Goal: Task Accomplishment & Management: Use online tool/utility

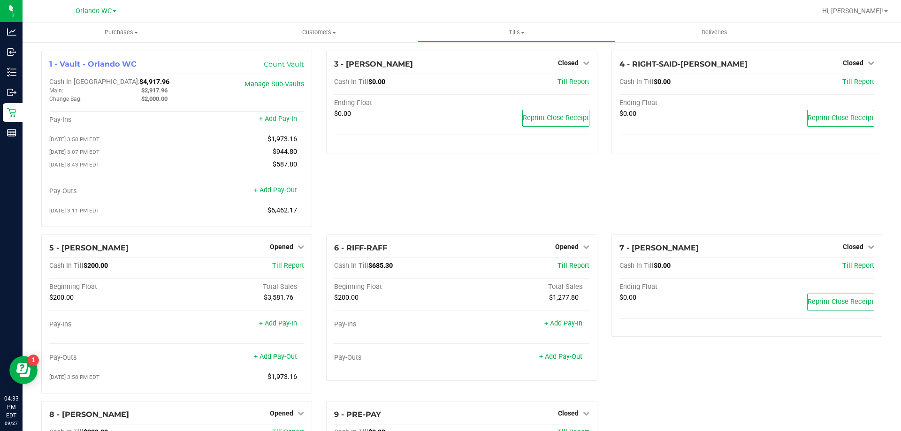
scroll to position [56, 0]
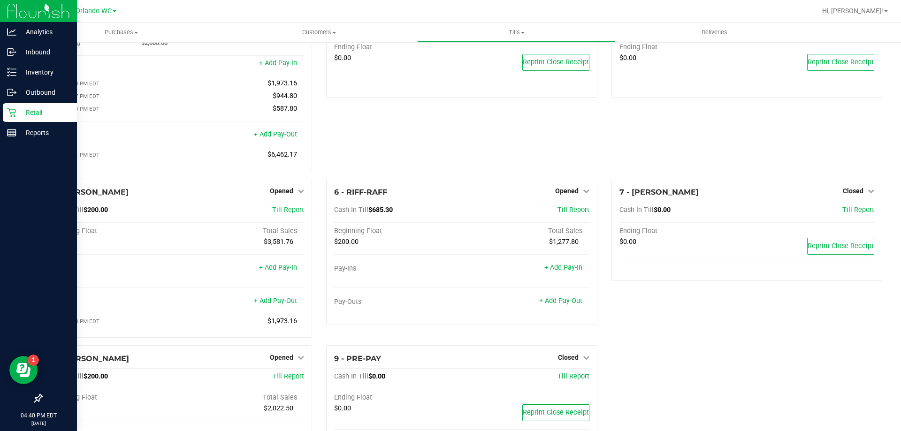
click at [20, 107] on div "Retail" at bounding box center [40, 112] width 74 height 19
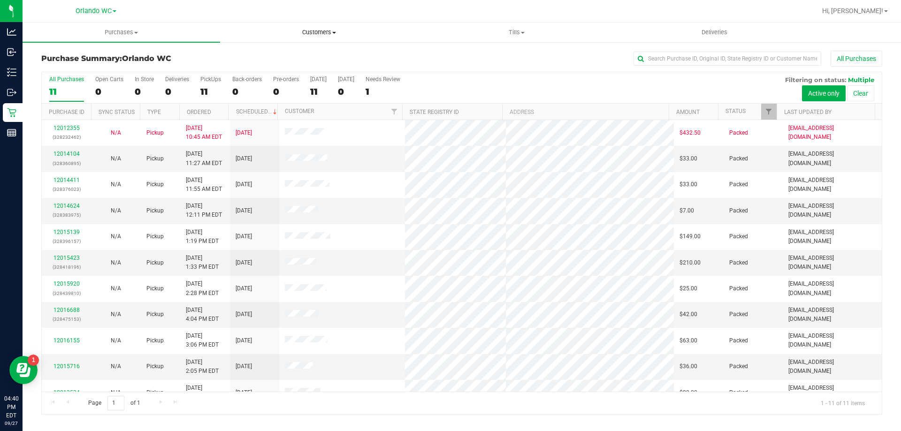
click at [328, 36] on span "Customers" at bounding box center [319, 32] width 197 height 8
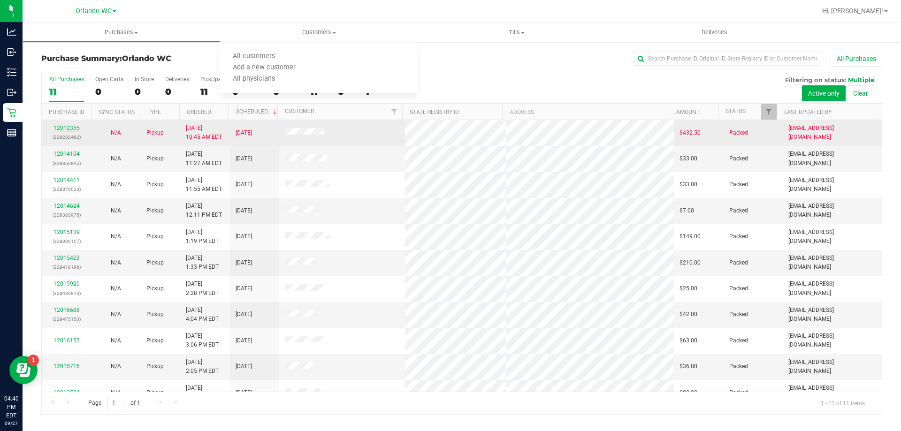
click at [72, 130] on link "12012355" at bounding box center [66, 128] width 26 height 7
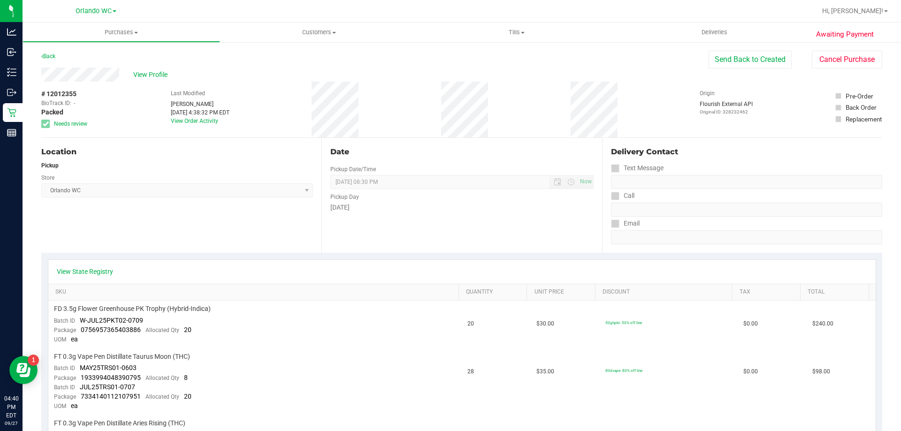
click at [135, 82] on div "# 12012355 BioTrack ID: - Packed Needs review Last Modified Lisa Heinzman Sep 2…" at bounding box center [461, 110] width 841 height 56
click at [139, 74] on span "View Profile" at bounding box center [152, 75] width 38 height 10
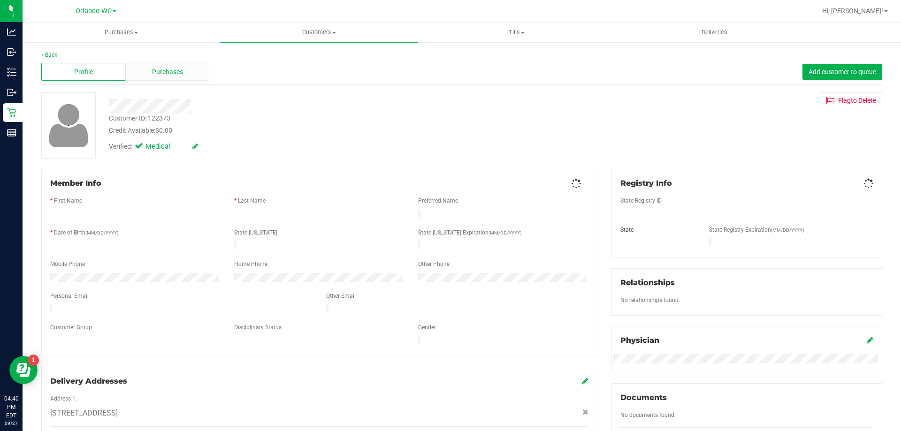
click at [163, 75] on span "Purchases" at bounding box center [167, 72] width 31 height 10
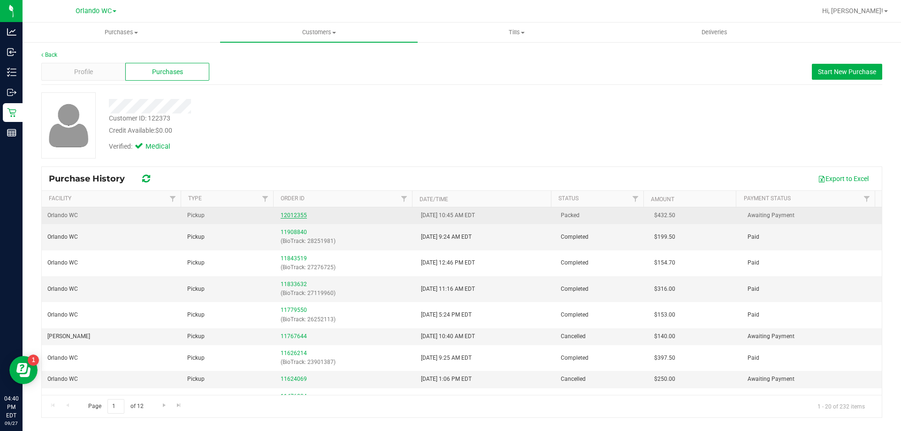
click at [295, 217] on link "12012355" at bounding box center [294, 215] width 26 height 7
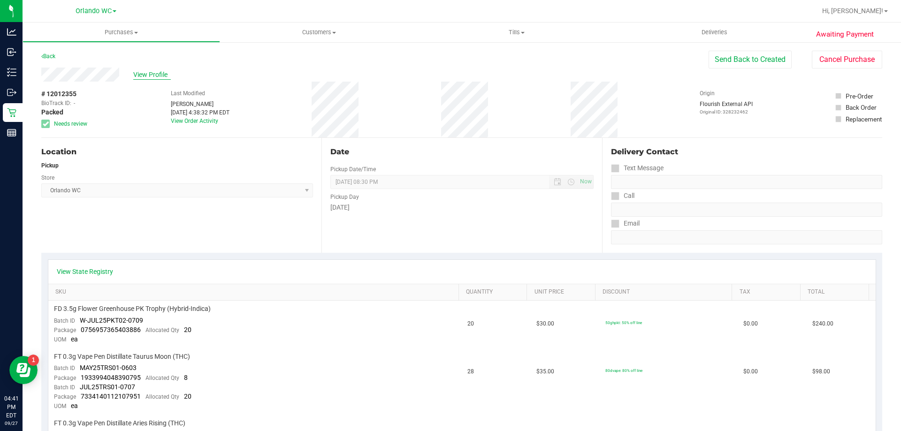
click at [142, 76] on span "View Profile" at bounding box center [152, 75] width 38 height 10
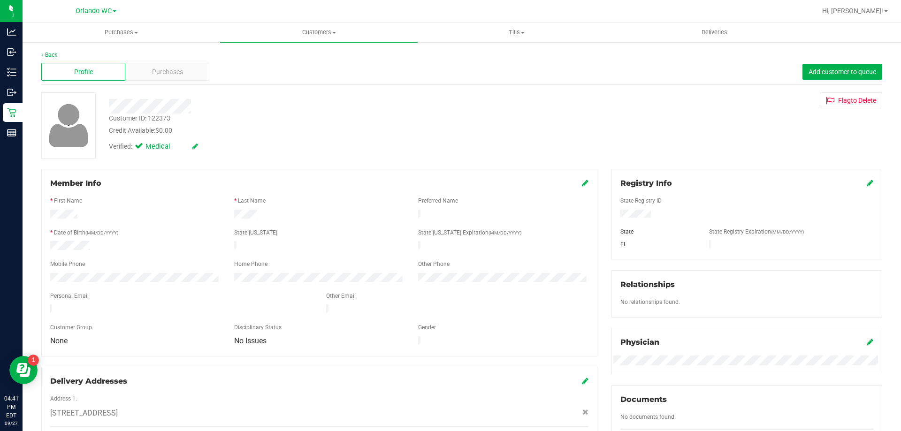
click at [142, 76] on div "Purchases" at bounding box center [167, 72] width 84 height 18
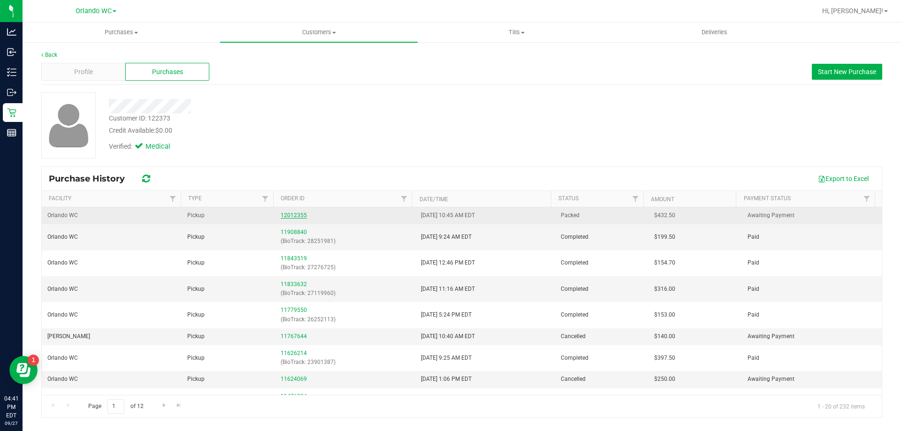
click at [289, 218] on link "12012355" at bounding box center [294, 215] width 26 height 7
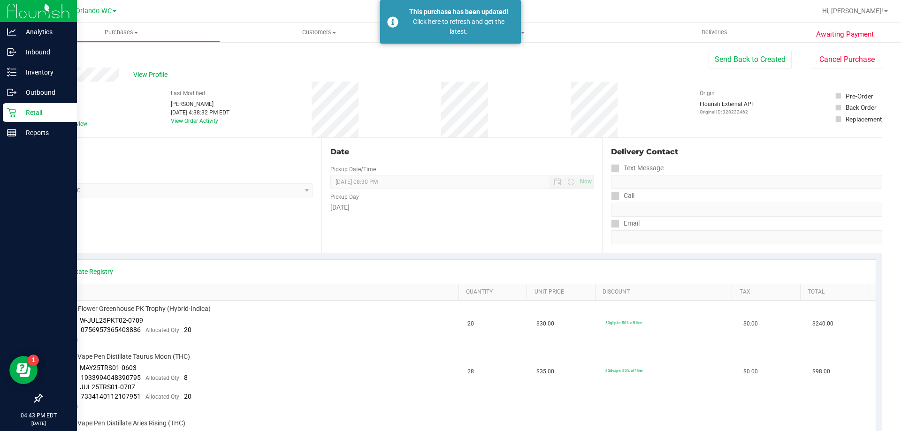
click at [12, 112] on icon at bounding box center [11, 112] width 9 height 9
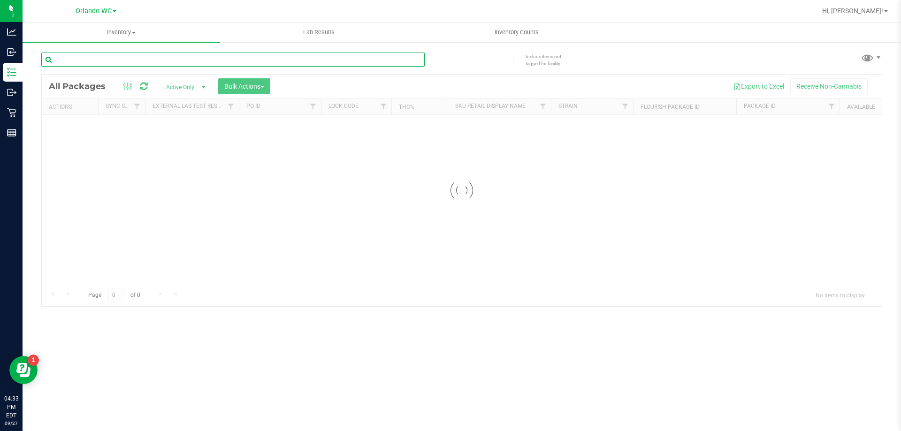
click at [93, 56] on input "text" at bounding box center [232, 60] width 383 height 14
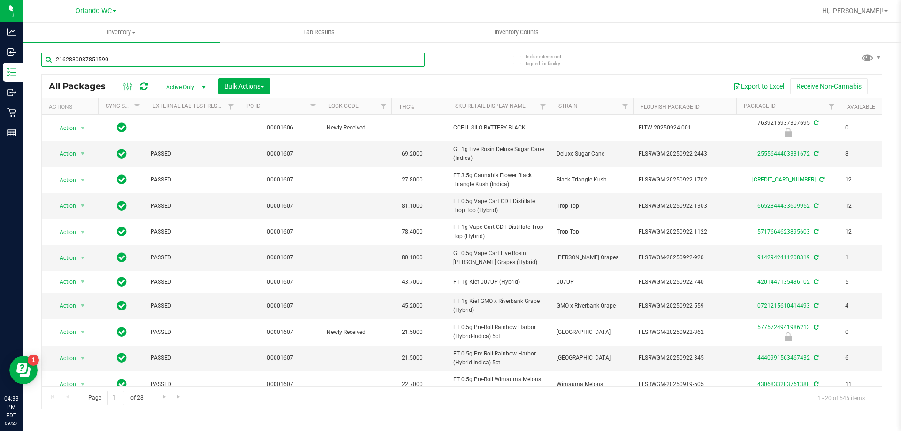
type input "2162880087851590"
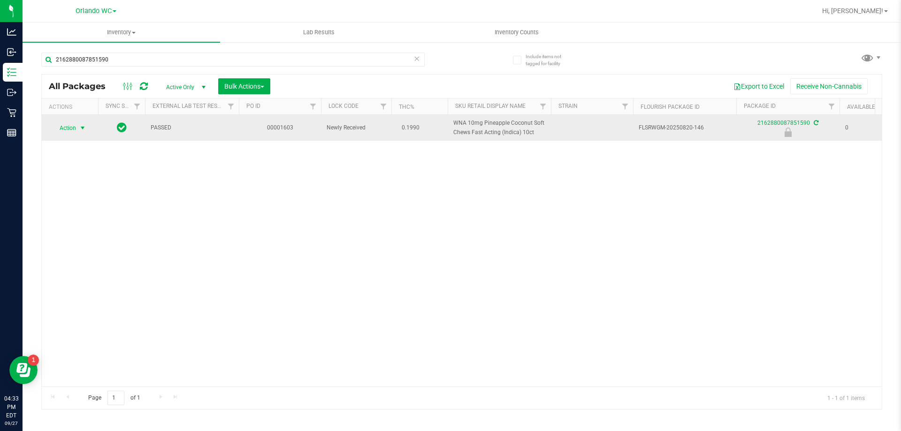
click at [83, 127] on span "select" at bounding box center [83, 128] width 8 height 8
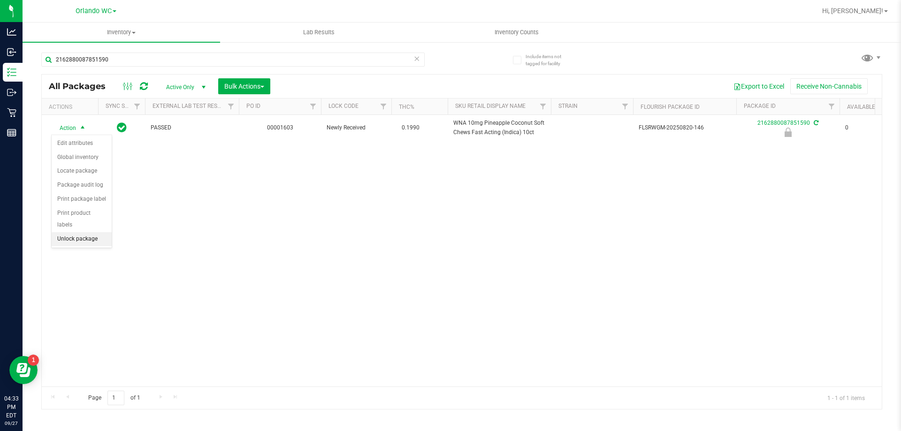
click at [86, 232] on li "Unlock package" at bounding box center [82, 239] width 60 height 14
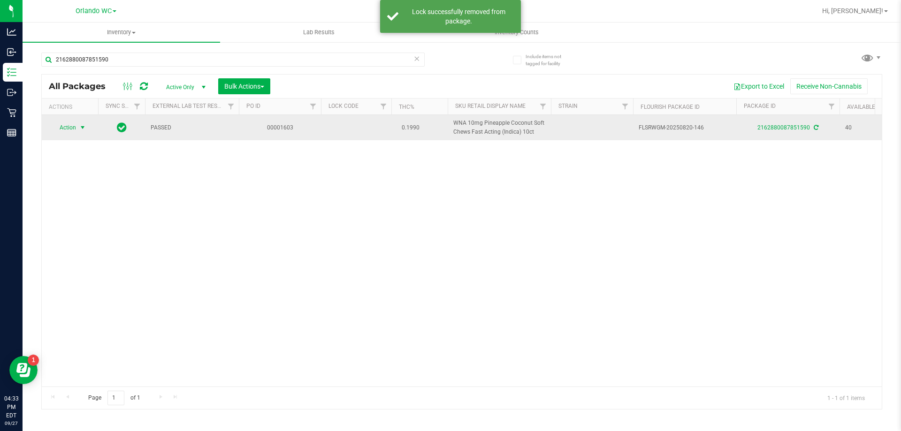
click at [79, 128] on span "select" at bounding box center [83, 128] width 8 height 8
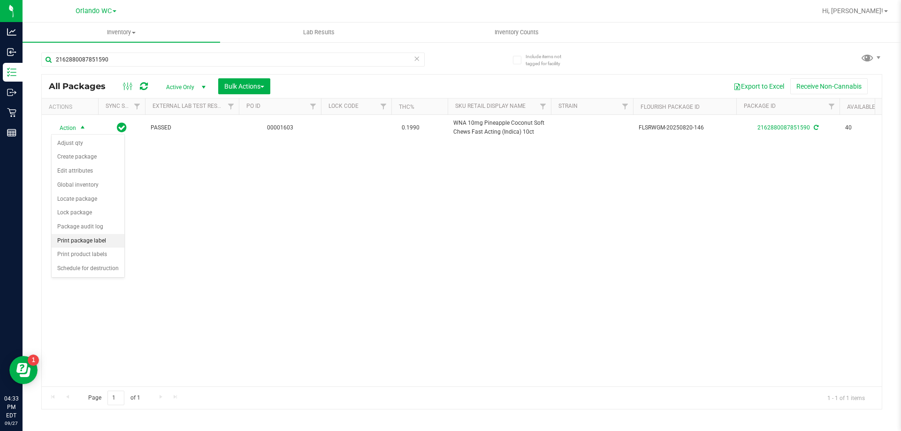
click at [107, 241] on li "Print package label" at bounding box center [88, 241] width 73 height 14
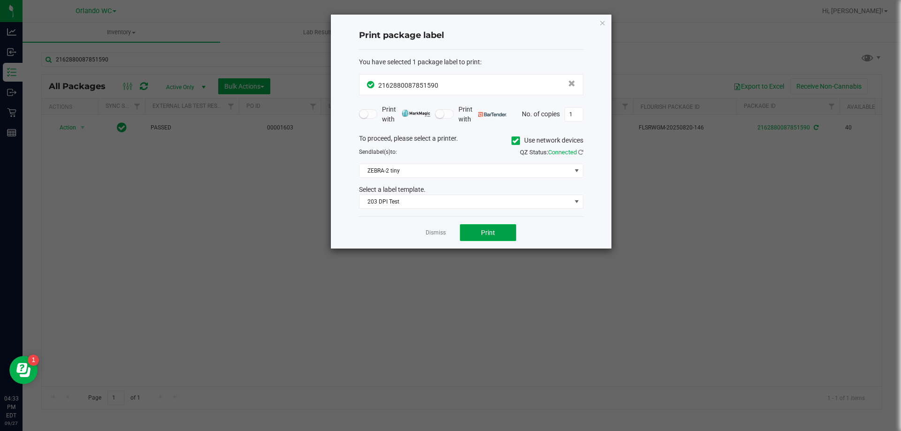
click at [495, 237] on button "Print" at bounding box center [488, 232] width 56 height 17
click at [604, 20] on icon "button" at bounding box center [602, 22] width 7 height 11
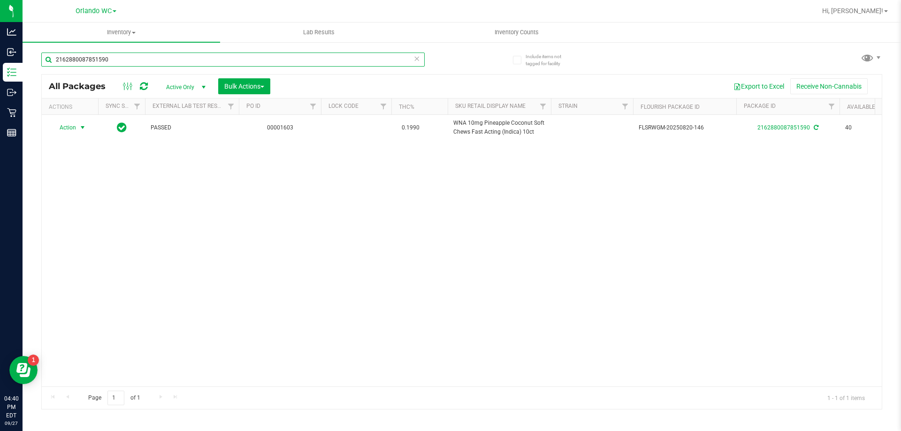
click at [271, 64] on input "2162880087851590" at bounding box center [232, 60] width 383 height 14
click at [270, 64] on input "2162880087851590" at bounding box center [232, 60] width 383 height 14
type input "9453158666483512"
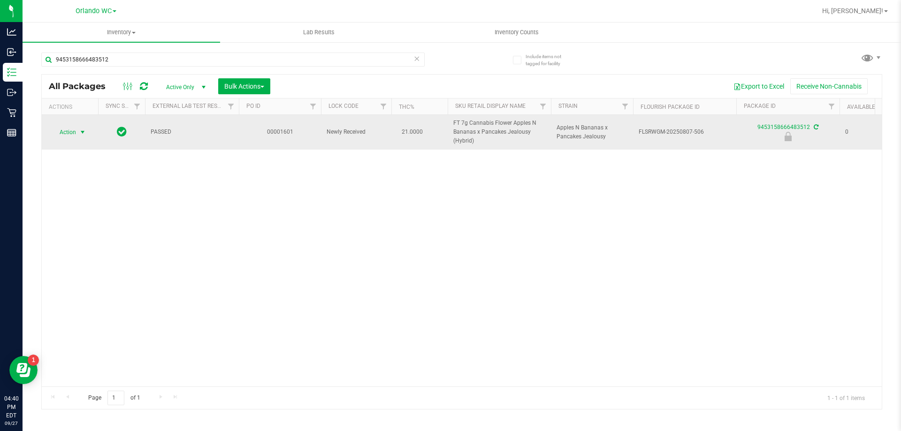
click at [74, 129] on span "Action" at bounding box center [63, 132] width 25 height 13
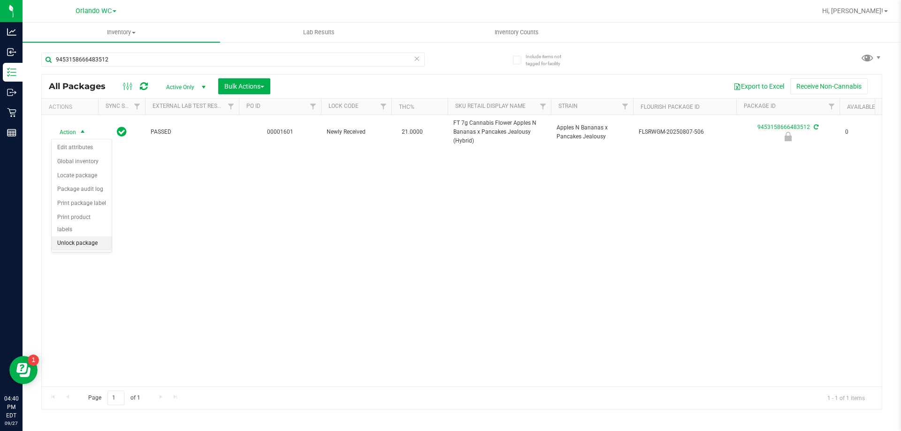
click at [84, 236] on li "Unlock package" at bounding box center [82, 243] width 60 height 14
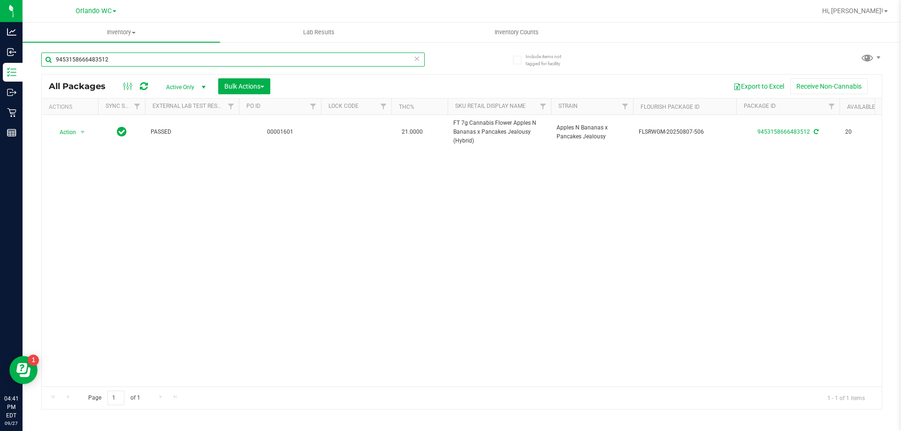
click at [247, 56] on input "9453158666483512" at bounding box center [232, 60] width 383 height 14
type input "1612227007161084"
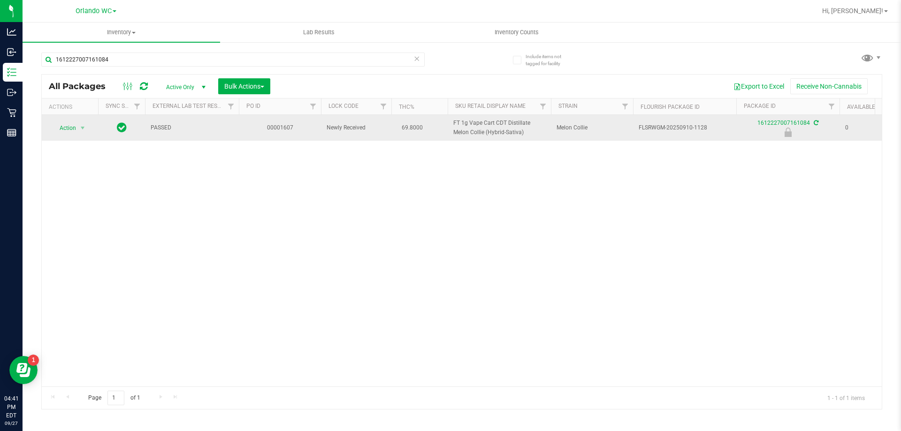
click at [68, 130] on span "Action" at bounding box center [63, 128] width 25 height 13
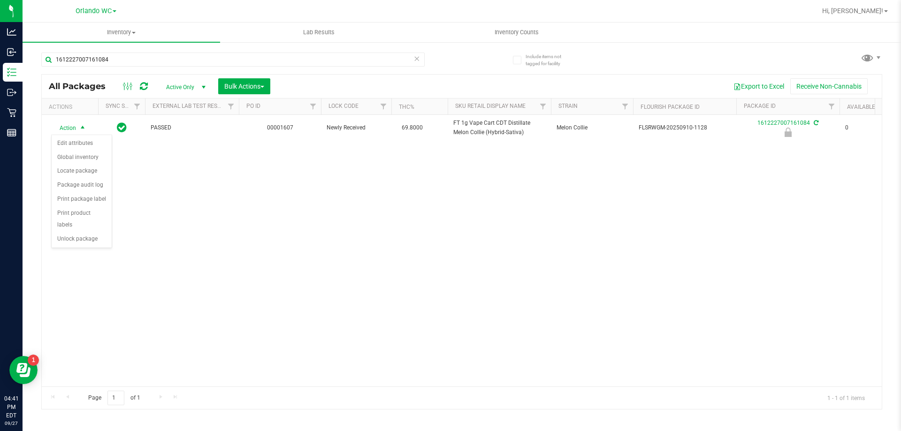
click at [63, 235] on div "Action Edit attributes Global inventory Locate package Package audit log Print …" at bounding box center [81, 192] width 61 height 114
click at [74, 232] on li "Unlock package" at bounding box center [82, 239] width 60 height 14
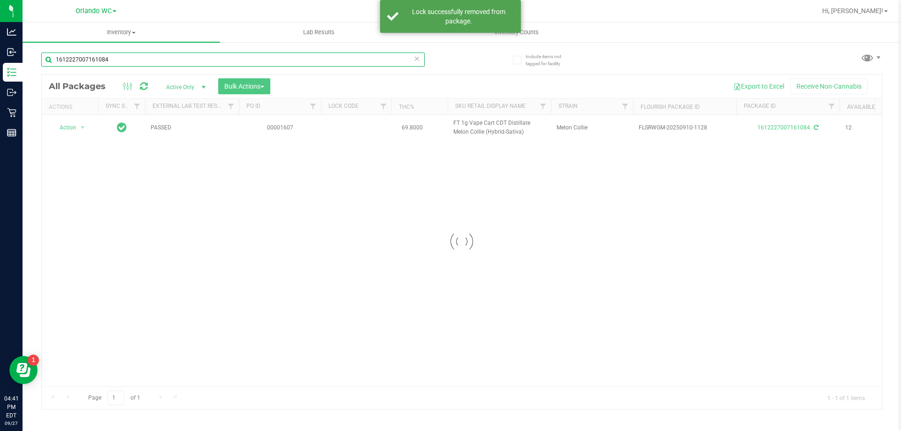
click at [130, 61] on input "1612227007161084" at bounding box center [232, 60] width 383 height 14
type input "1"
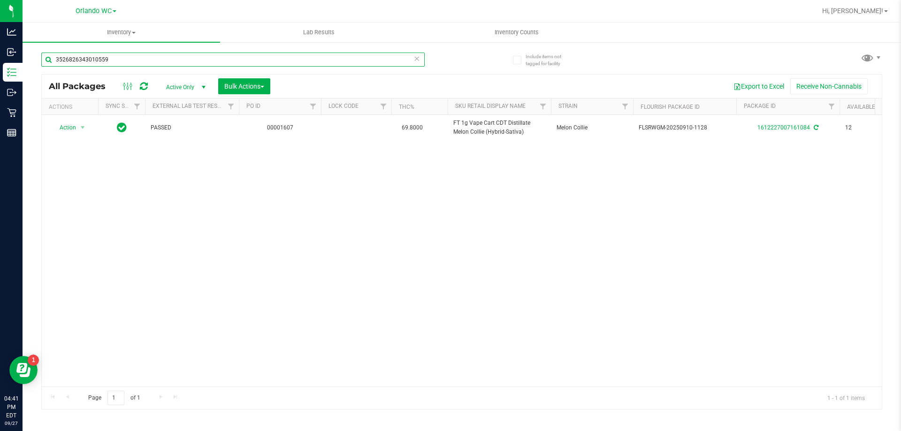
type input "3526826343010559"
click at [72, 126] on span "Action" at bounding box center [63, 128] width 25 height 13
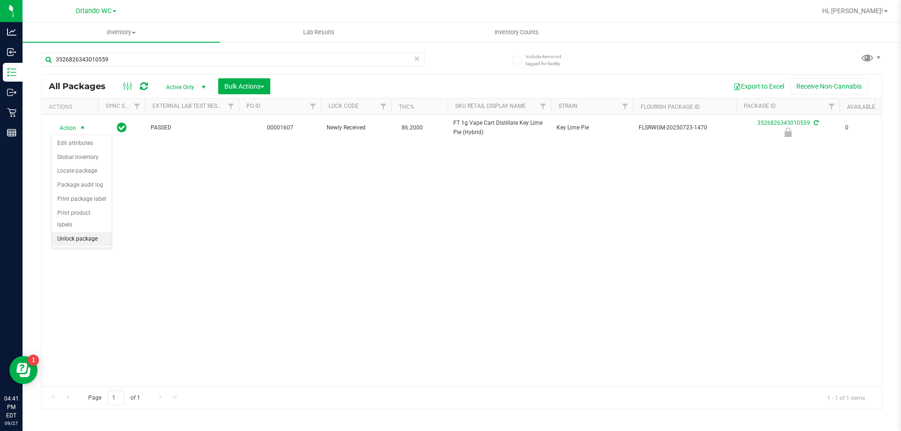
click at [94, 232] on li "Unlock package" at bounding box center [82, 239] width 60 height 14
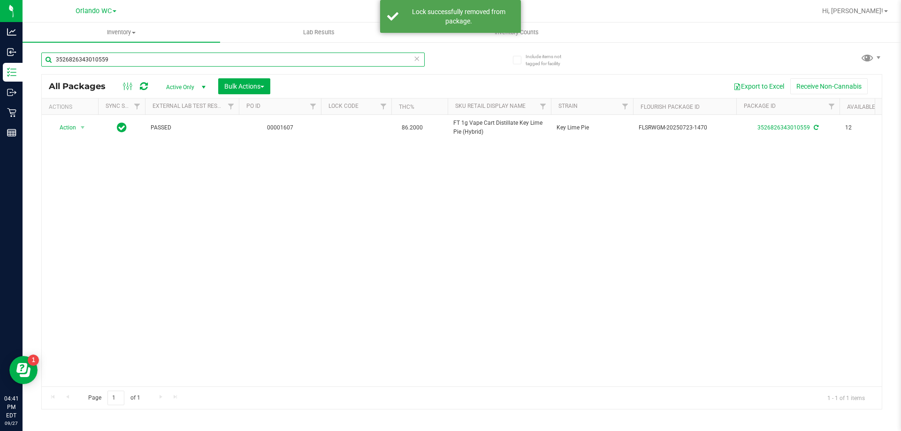
click at [158, 66] on input "3526826343010559" at bounding box center [232, 60] width 383 height 14
type input "0090354089201273"
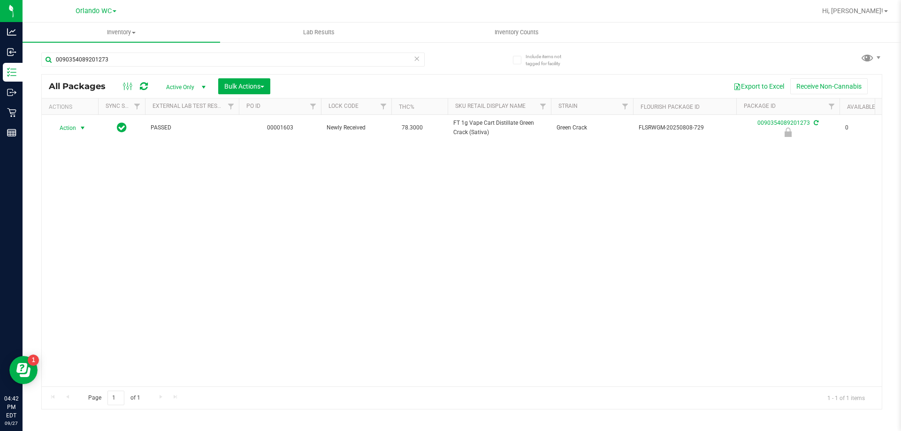
click at [72, 130] on span "Action" at bounding box center [63, 128] width 25 height 13
click at [82, 232] on li "Unlock package" at bounding box center [82, 239] width 60 height 14
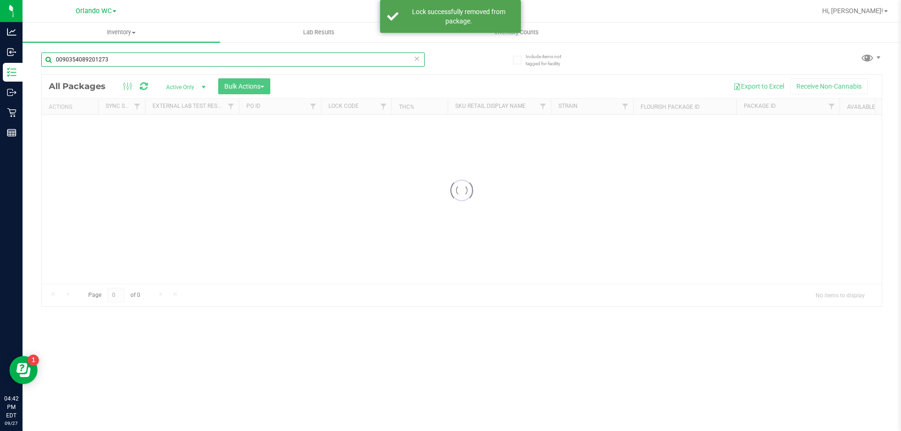
click at [139, 65] on input "0090354089201273" at bounding box center [232, 60] width 383 height 14
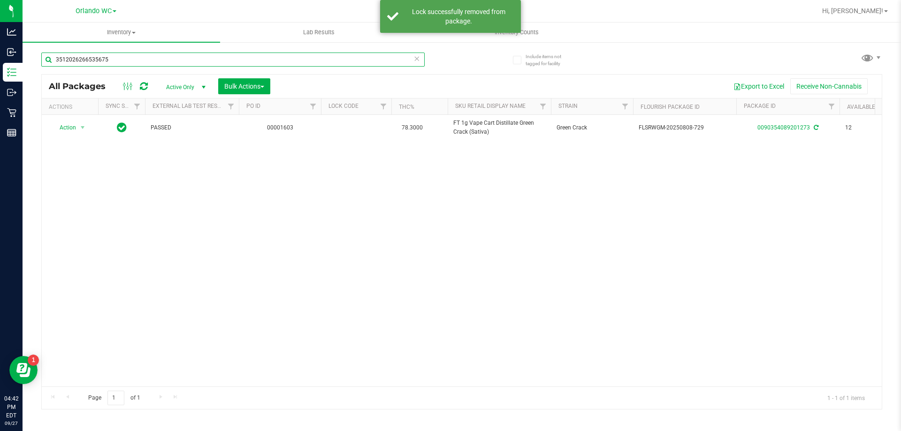
type input "3512026266535675"
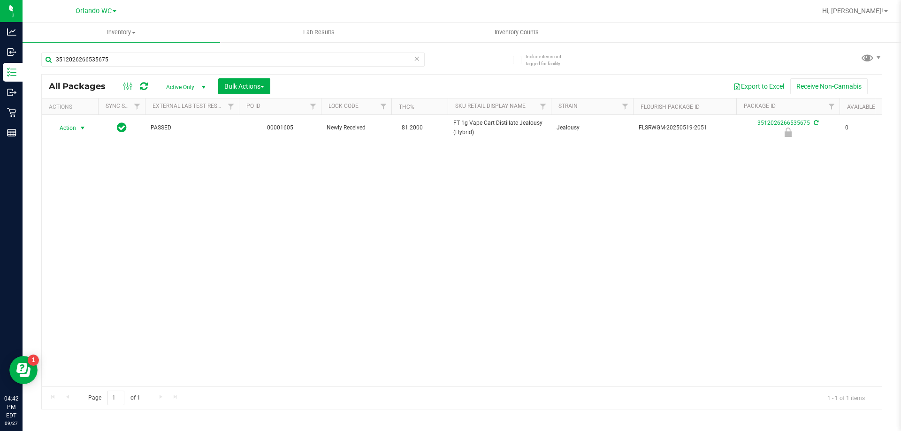
click at [79, 126] on span "select" at bounding box center [83, 128] width 8 height 8
click at [77, 232] on li "Unlock package" at bounding box center [82, 239] width 60 height 14
click at [702, 279] on div "Action Action Adjust qty Create package Edit attributes Global inventory Locate…" at bounding box center [462, 251] width 840 height 272
click at [115, 61] on input "3512026266535675" at bounding box center [232, 60] width 383 height 14
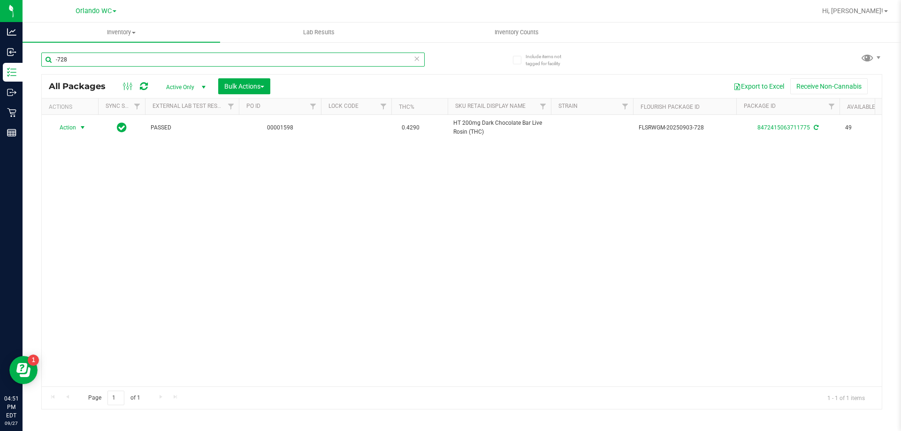
type input "-728"
click at [71, 126] on span "Action" at bounding box center [63, 127] width 25 height 13
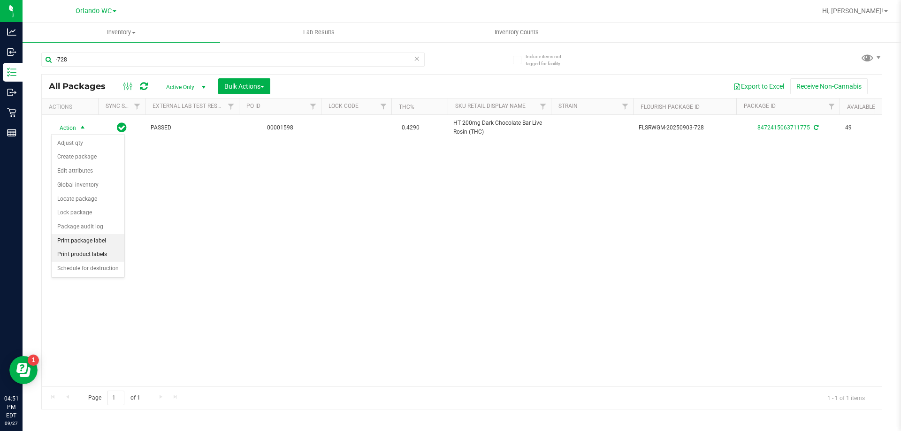
click at [96, 241] on li "Print package label" at bounding box center [88, 241] width 73 height 14
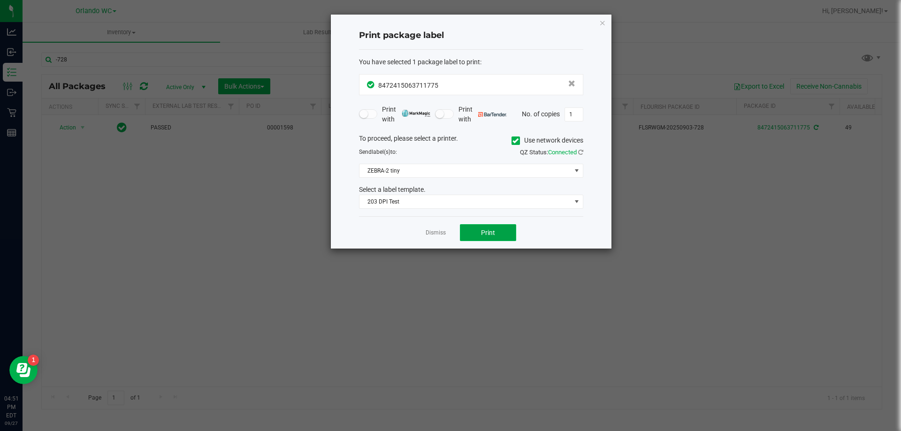
click at [478, 228] on button "Print" at bounding box center [488, 232] width 56 height 17
